Goal: Navigation & Orientation: Find specific page/section

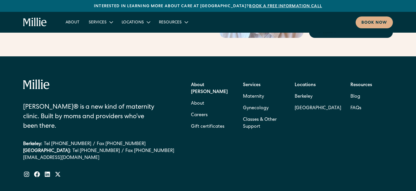
scroll to position [2370, 0]
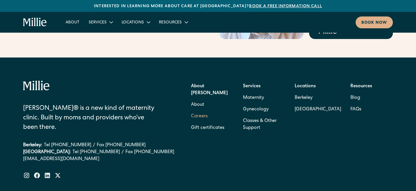
click at [197, 111] on link "Careers" at bounding box center [199, 117] width 17 height 12
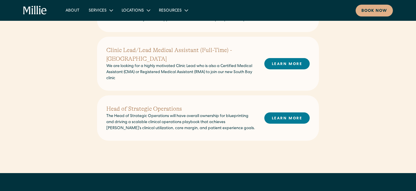
scroll to position [268, 0]
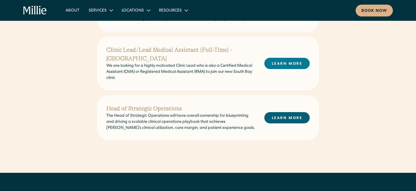
click at [288, 112] on link "LEARN MORE" at bounding box center [286, 117] width 45 height 11
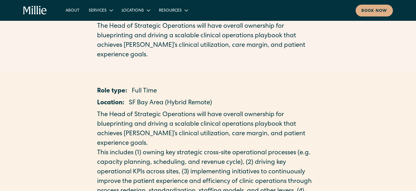
scroll to position [36, 0]
